Goal: Task Accomplishment & Management: Use online tool/utility

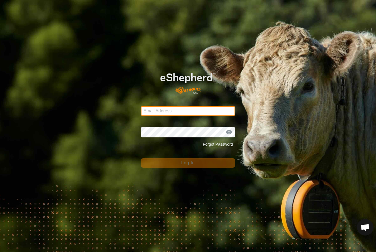
click at [187, 113] on input "Email Address" at bounding box center [188, 111] width 94 height 10
type input "[PERSON_NAME][EMAIL_ADDRESS][PERSON_NAME][DOMAIN_NAME]"
click at [188, 163] on button "Log In" at bounding box center [188, 162] width 94 height 9
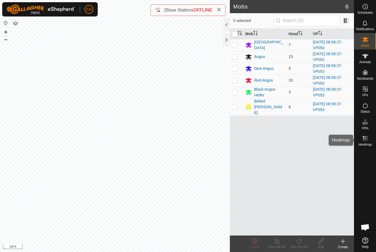
click at [366, 145] on span "Heatmap" at bounding box center [364, 144] width 13 height 3
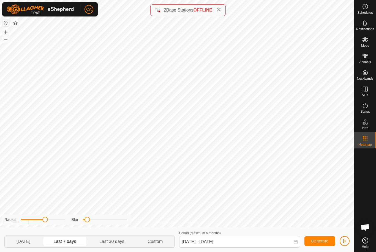
click at [108, 242] on span "Last 30 days" at bounding box center [111, 242] width 25 height 7
click at [221, 7] on span at bounding box center [219, 10] width 4 height 7
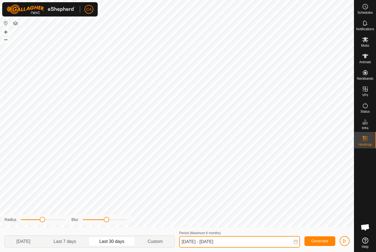
click at [209, 242] on input "[DATE] - [DATE]" at bounding box center [239, 242] width 121 height 12
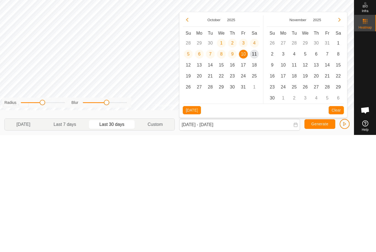
click at [188, 135] on icon "Previous Month" at bounding box center [187, 137] width 4 height 4
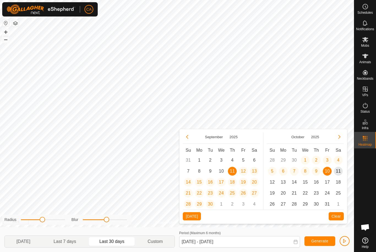
click at [201, 195] on span "22" at bounding box center [199, 193] width 9 height 9
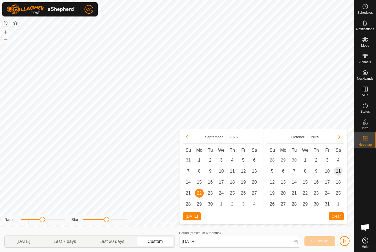
click at [337, 173] on span "11" at bounding box center [338, 171] width 9 height 9
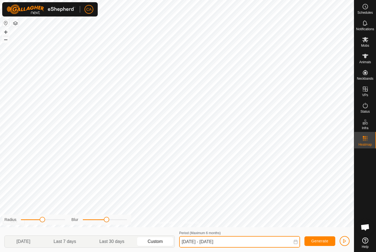
click at [258, 241] on input "[DATE] - [DATE]" at bounding box center [239, 242] width 121 height 12
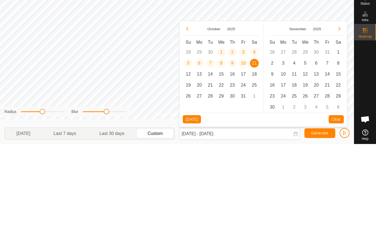
click at [189, 133] on button "Previous Month" at bounding box center [187, 137] width 9 height 9
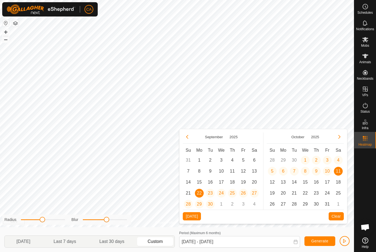
click at [232, 194] on span "25" at bounding box center [232, 193] width 9 height 9
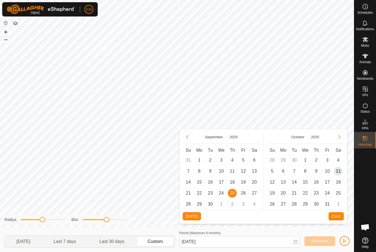
click at [338, 172] on span "11" at bounding box center [338, 171] width 9 height 9
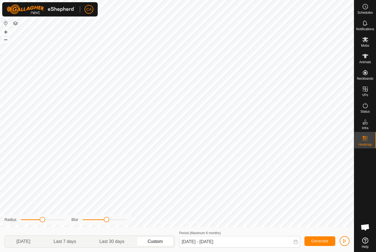
click at [323, 241] on span "Generate" at bounding box center [319, 241] width 17 height 4
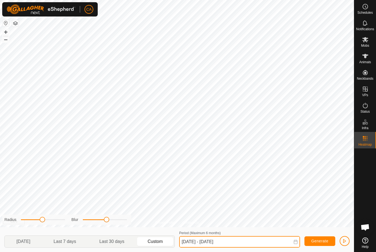
click at [256, 240] on input "[DATE] - [DATE]" at bounding box center [239, 242] width 121 height 12
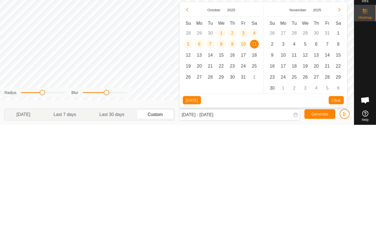
click at [186, 135] on icon "Previous Month" at bounding box center [187, 137] width 4 height 4
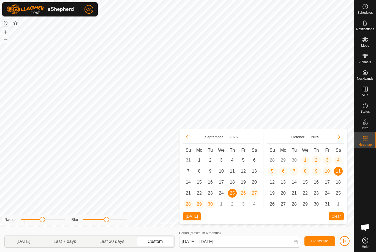
click at [210, 194] on span "23" at bounding box center [210, 193] width 9 height 9
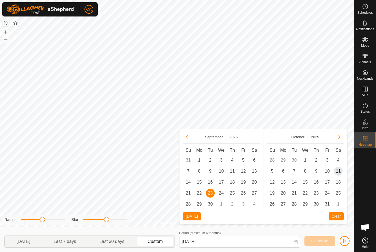
click at [340, 172] on span "11" at bounding box center [338, 171] width 9 height 9
type input "[DATE] - [DATE]"
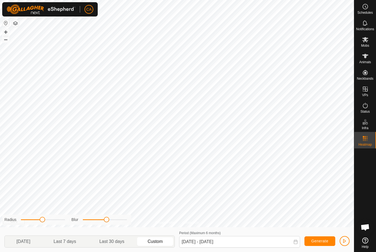
click at [322, 242] on span "Generate" at bounding box center [319, 241] width 17 height 4
click at [367, 61] on span "Animals" at bounding box center [365, 62] width 12 height 3
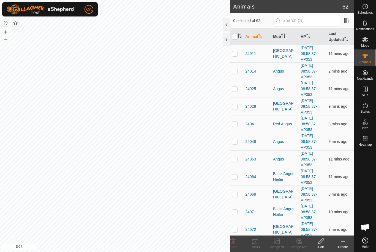
click at [237, 54] on p-checkbox at bounding box center [235, 53] width 6 height 4
checkbox input "true"
click at [235, 73] on p-checkbox at bounding box center [235, 71] width 6 height 4
checkbox input "true"
click at [234, 94] on td at bounding box center [236, 89] width 13 height 18
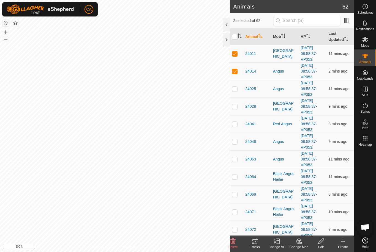
checkbox input "true"
click at [234, 110] on td at bounding box center [236, 107] width 13 height 18
checkbox input "true"
click at [234, 126] on p-checkbox at bounding box center [235, 124] width 6 height 4
checkbox input "true"
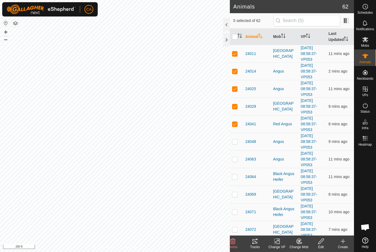
click at [234, 141] on p-checkbox at bounding box center [235, 141] width 6 height 4
checkbox input "true"
click at [235, 161] on p-checkbox at bounding box center [235, 159] width 6 height 4
checkbox input "true"
click at [236, 177] on p-checkbox at bounding box center [235, 177] width 6 height 4
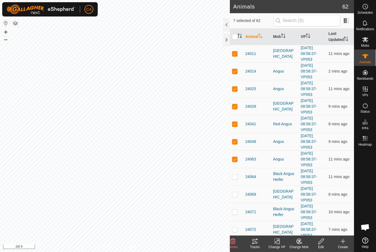
checkbox input "true"
click at [237, 196] on p-checkbox at bounding box center [235, 194] width 6 height 4
checkbox input "true"
click at [253, 247] on div "Tracks" at bounding box center [255, 247] width 22 height 5
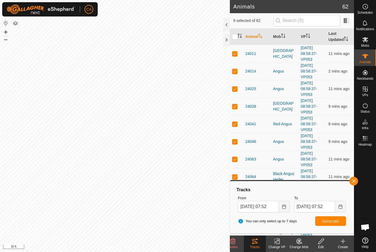
click at [226, 42] on div at bounding box center [226, 39] width 7 height 13
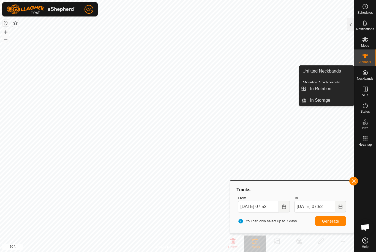
click at [334, 92] on link "In Rotation" at bounding box center [329, 88] width 47 height 11
